Goal: Transaction & Acquisition: Book appointment/travel/reservation

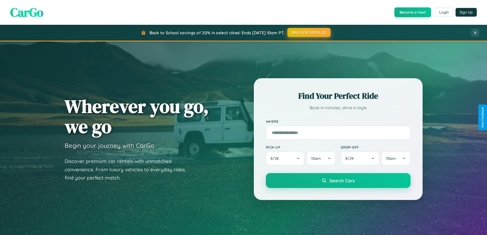
click at [308, 32] on button "BACK2SCHOOL20" at bounding box center [308, 32] width 43 height 9
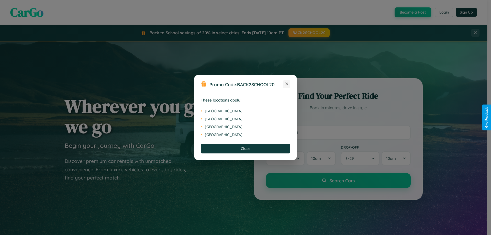
click at [286, 84] on icon at bounding box center [286, 84] width 3 height 3
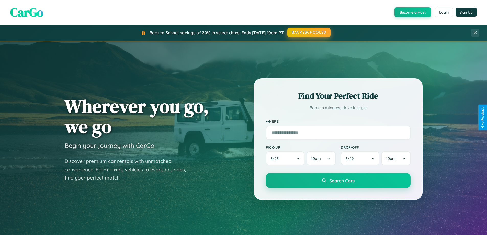
click at [308, 32] on button "BACK2SCHOOL20" at bounding box center [308, 32] width 43 height 9
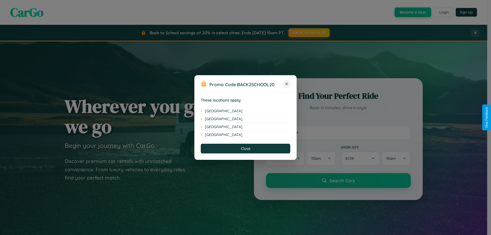
click at [286, 84] on icon at bounding box center [286, 84] width 3 height 3
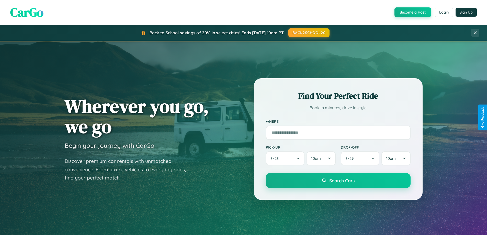
scroll to position [220, 0]
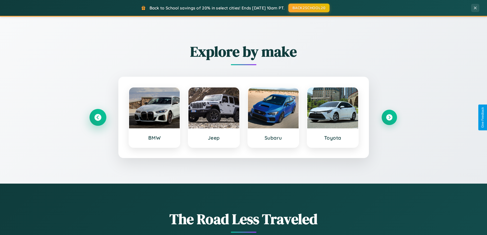
click at [98, 117] on icon at bounding box center [97, 117] width 7 height 7
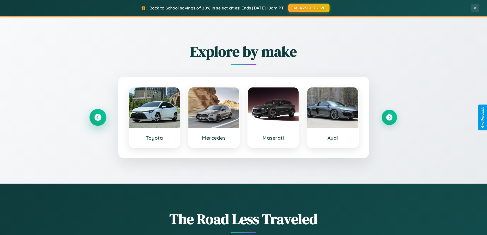
click at [98, 117] on icon at bounding box center [97, 117] width 7 height 7
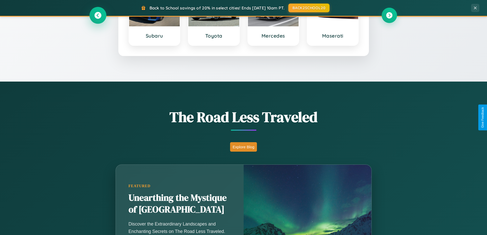
scroll to position [821, 0]
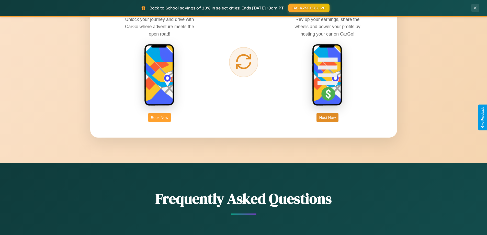
click at [159, 117] on button "Book Now" at bounding box center [159, 117] width 22 height 9
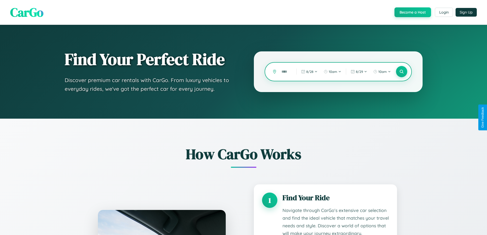
click at [285, 72] on input "text" at bounding box center [285, 71] width 12 height 9
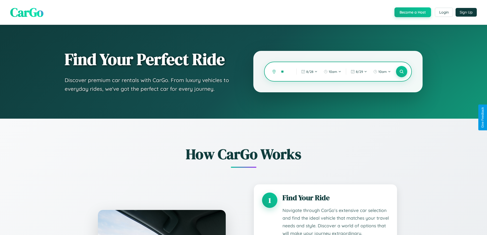
type input "*"
type input "*****"
click at [401, 72] on icon at bounding box center [401, 71] width 5 height 5
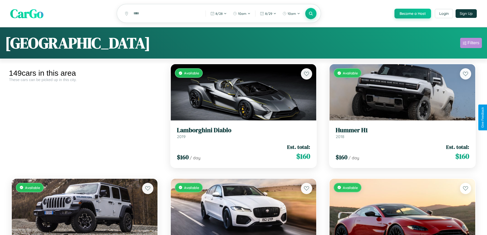
click at [471, 44] on div "Filters" at bounding box center [473, 42] width 12 height 5
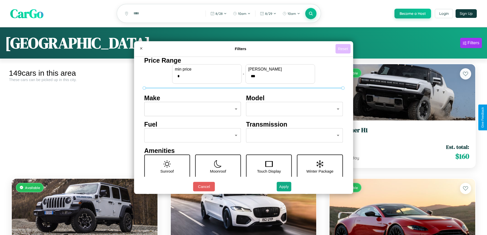
click at [343, 49] on button "Reset" at bounding box center [342, 48] width 15 height 9
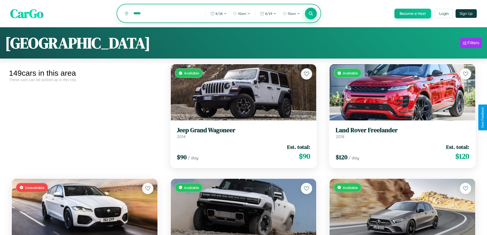
type input "*****"
click at [311, 14] on icon at bounding box center [310, 13] width 5 height 5
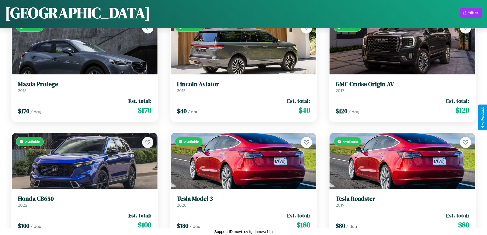
scroll to position [4192, 0]
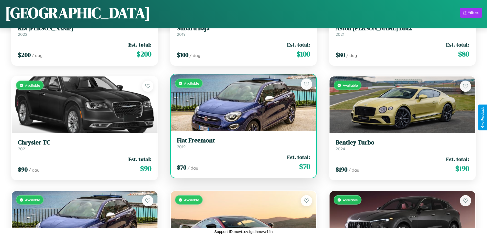
click at [241, 143] on h3 "Fiat Freemont" at bounding box center [243, 140] width 133 height 7
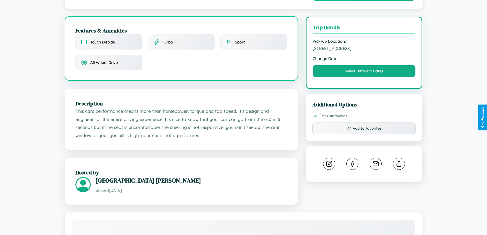
scroll to position [133, 0]
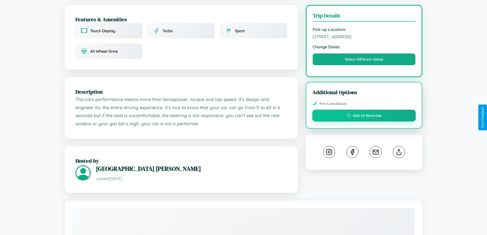
click at [364, 116] on button "Add to favorites" at bounding box center [364, 116] width 104 height 12
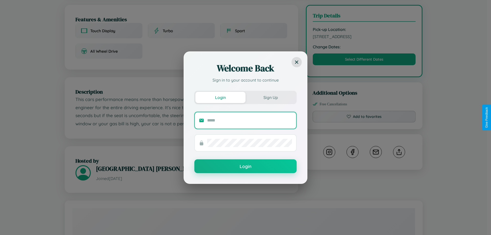
click at [249, 120] on input "text" at bounding box center [249, 120] width 85 height 8
type input "**********"
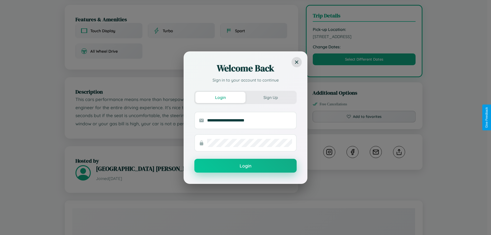
click at [245, 166] on button "Login" at bounding box center [245, 166] width 102 height 14
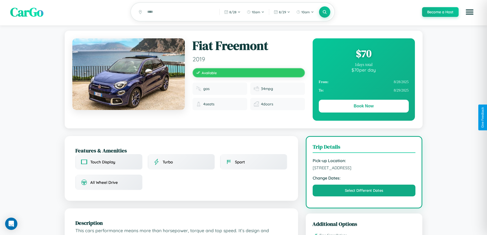
scroll to position [0, 0]
